Goal: Check status: Check status

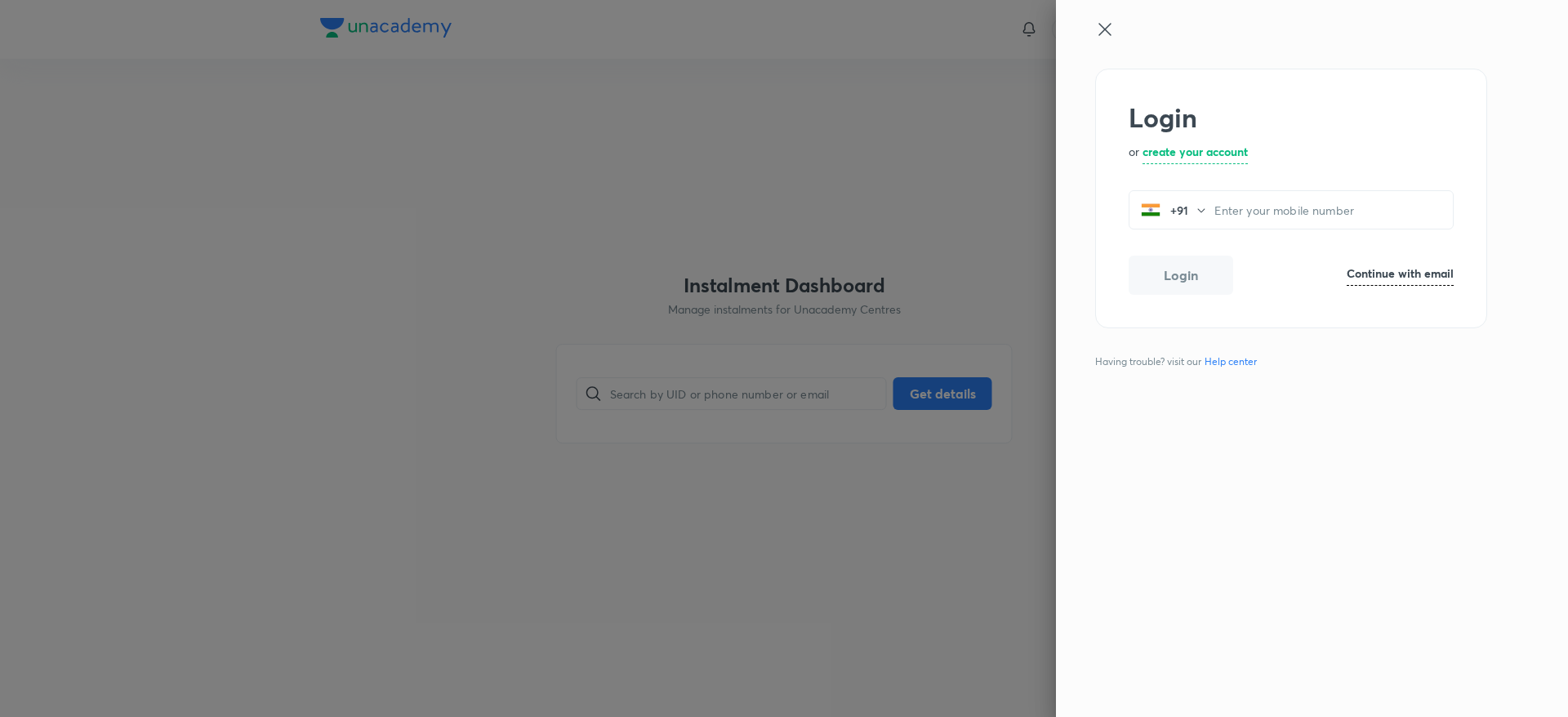
click at [968, 169] on div at bounding box center [784, 358] width 1568 height 717
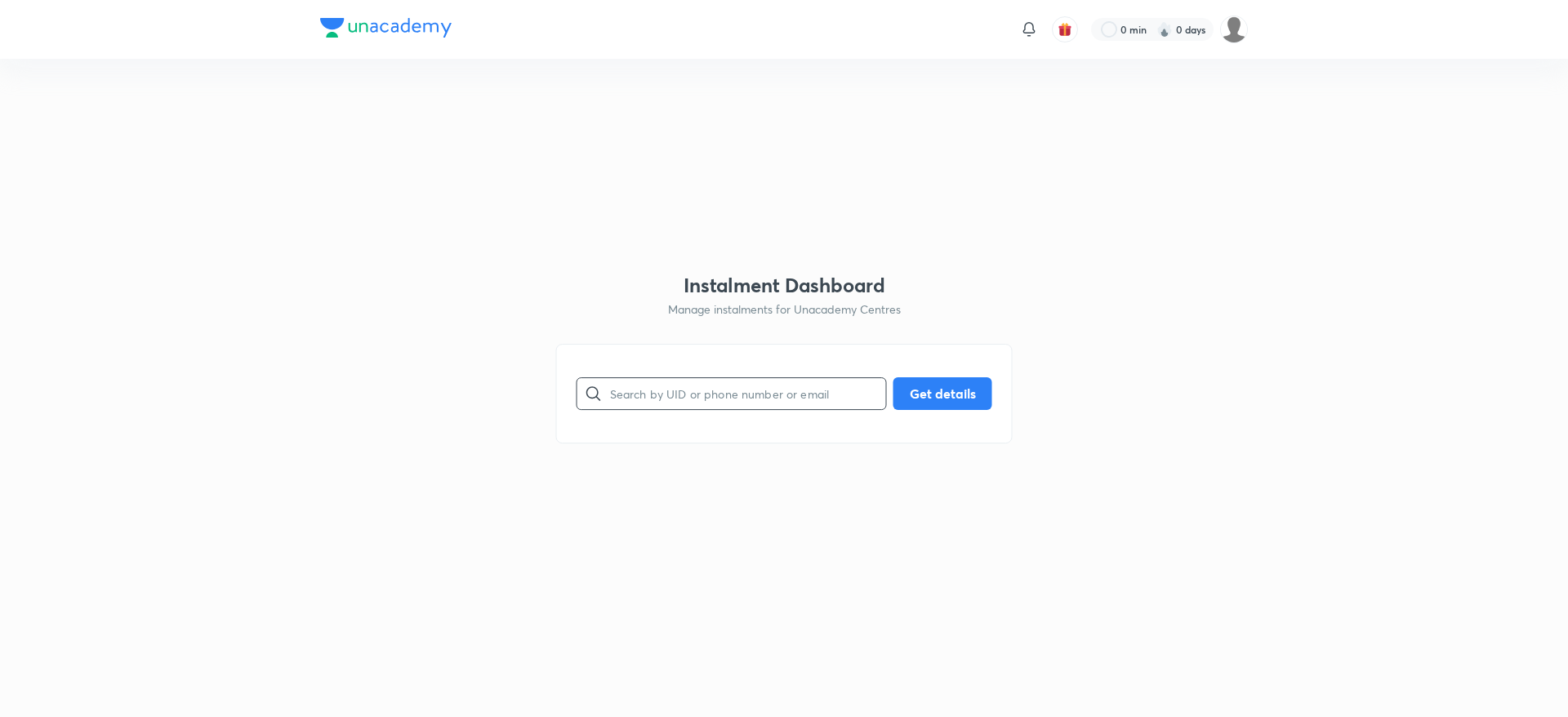
click at [758, 392] on input "text" at bounding box center [748, 393] width 276 height 42
paste input "KM5MLJ2UCS"
type input "KM5MLJ2UCS"
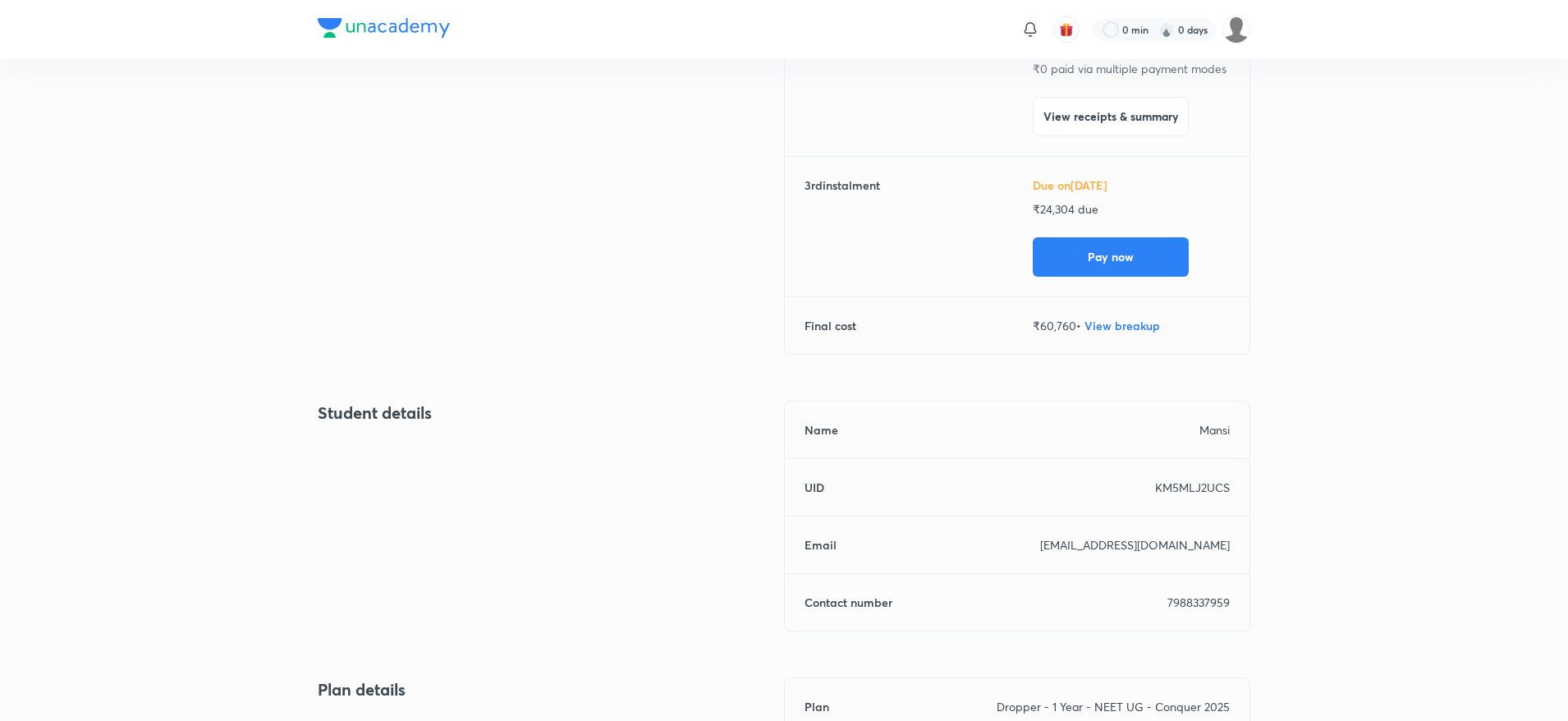
scroll to position [408, 0]
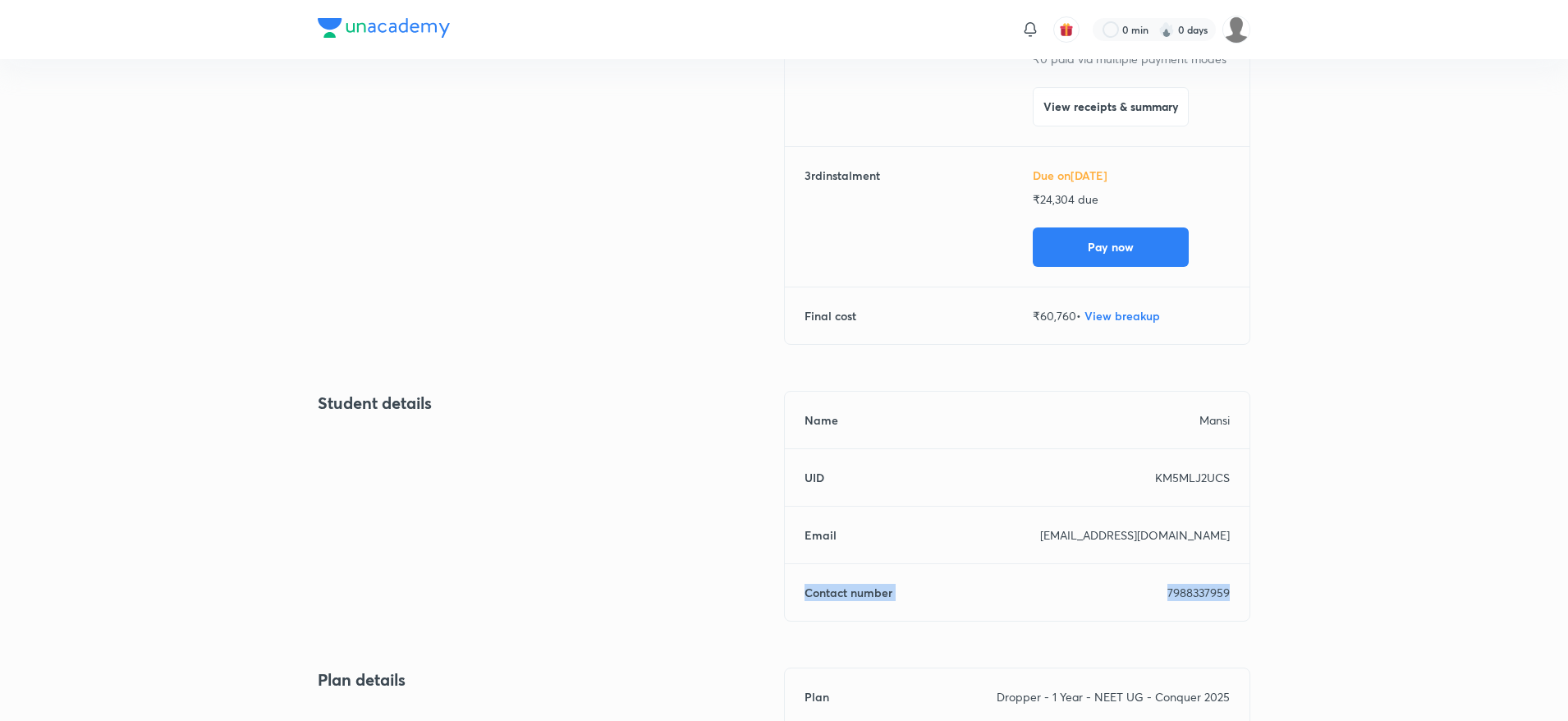
drag, startPoint x: 801, startPoint y: 595, endPoint x: 1258, endPoint y: 605, distance: 457.1
click at [1258, 605] on div "Back [PERSON_NAME] Due on [DATE] New Instalment Dropper - 1 Year - NEET UG - Co…" at bounding box center [784, 334] width 1568 height 1365
copy div "Contact number [PHONE_NUMBER]"
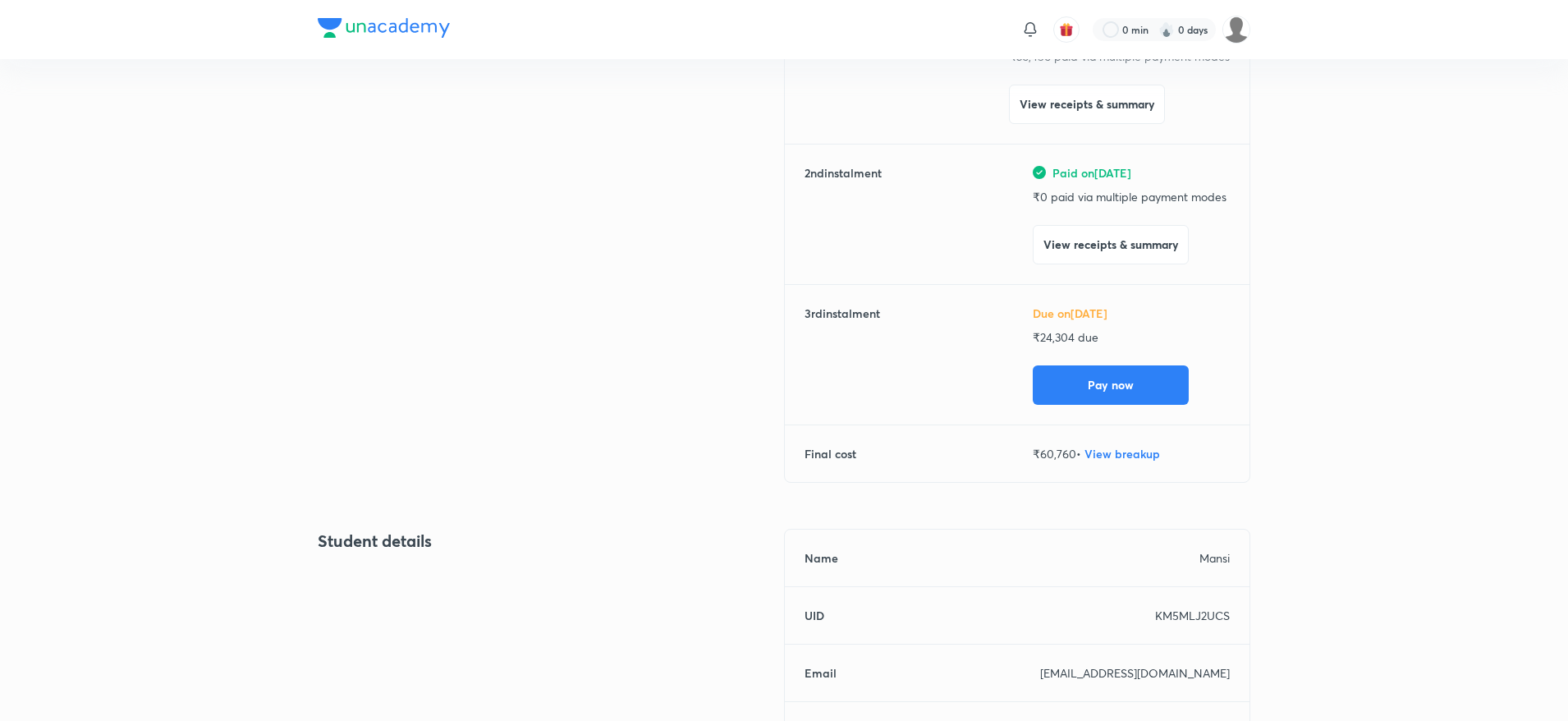
scroll to position [0, 0]
